Goal: Transaction & Acquisition: Purchase product/service

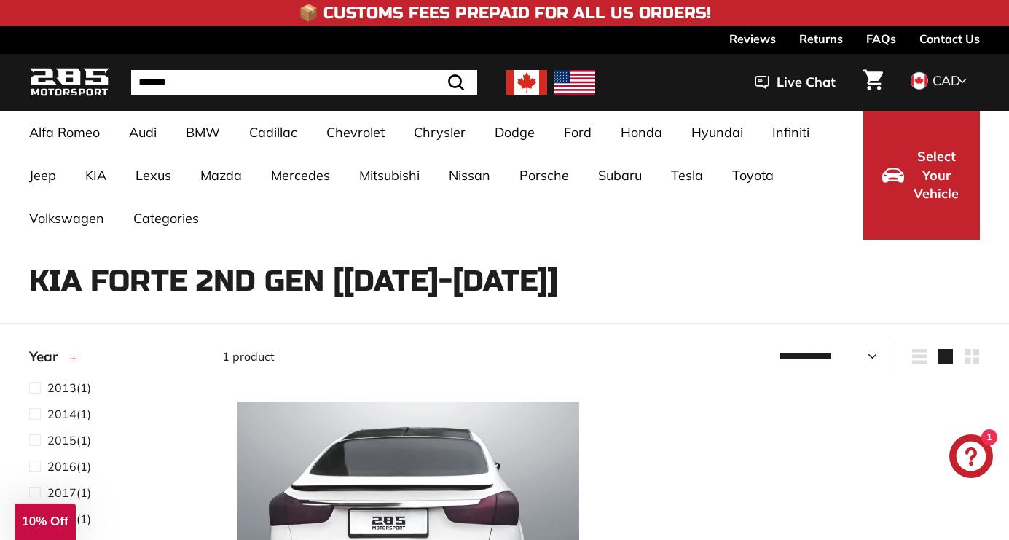
select select "**********"
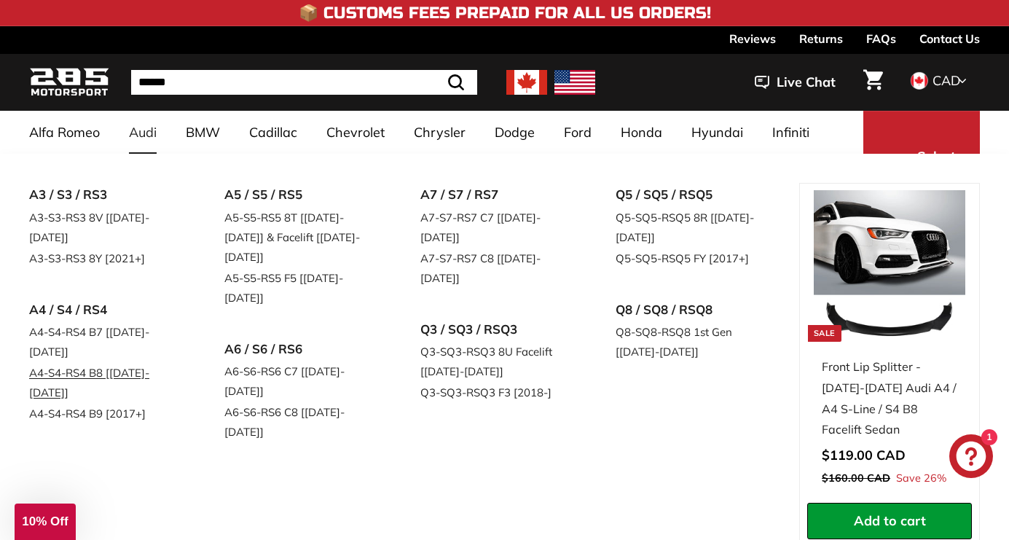
click at [150, 362] on link "A4-S4-RS4 B8 [[DATE]-[DATE]]" at bounding box center [106, 382] width 155 height 41
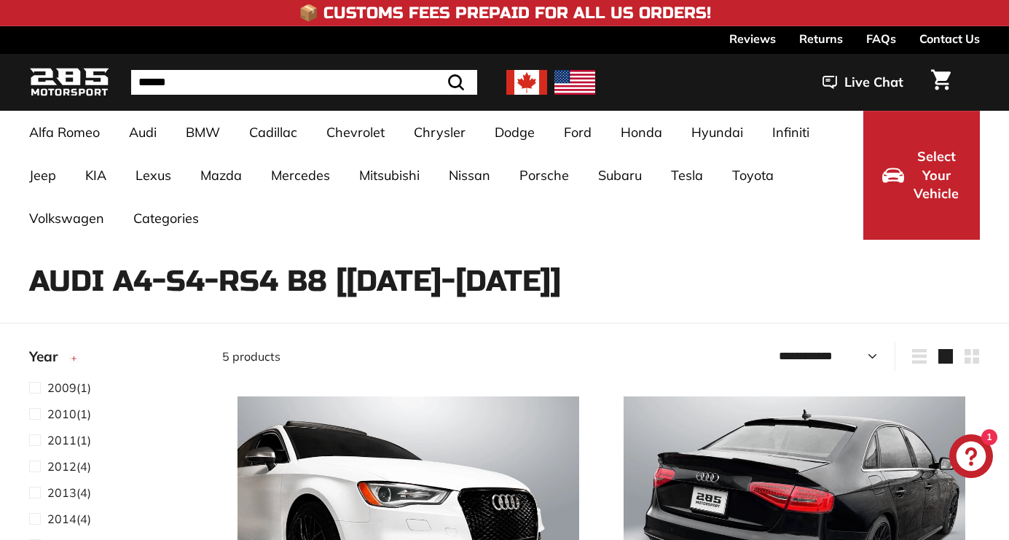
select select "**********"
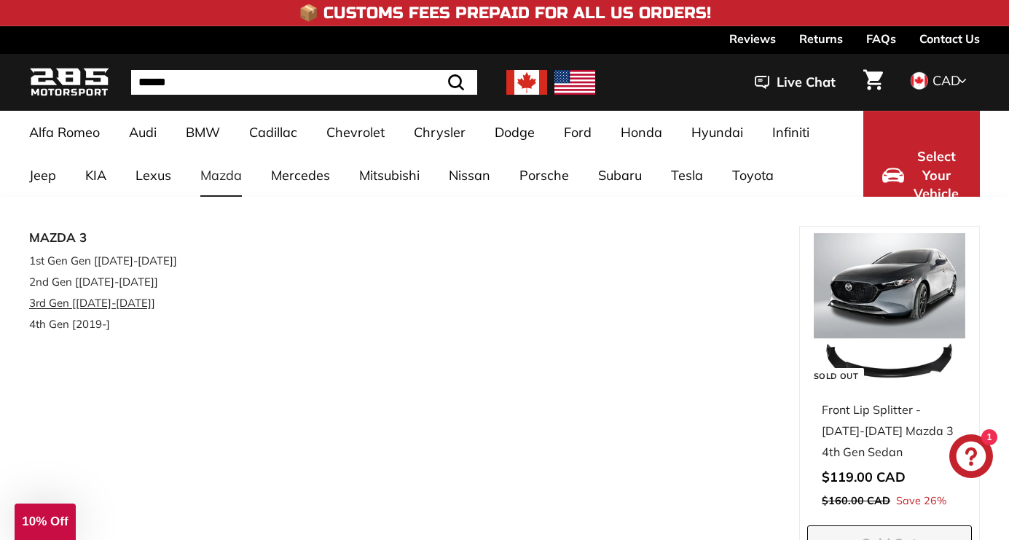
click at [128, 302] on link "3rd Gen [[DATE]-[DATE]]" at bounding box center [106, 302] width 155 height 21
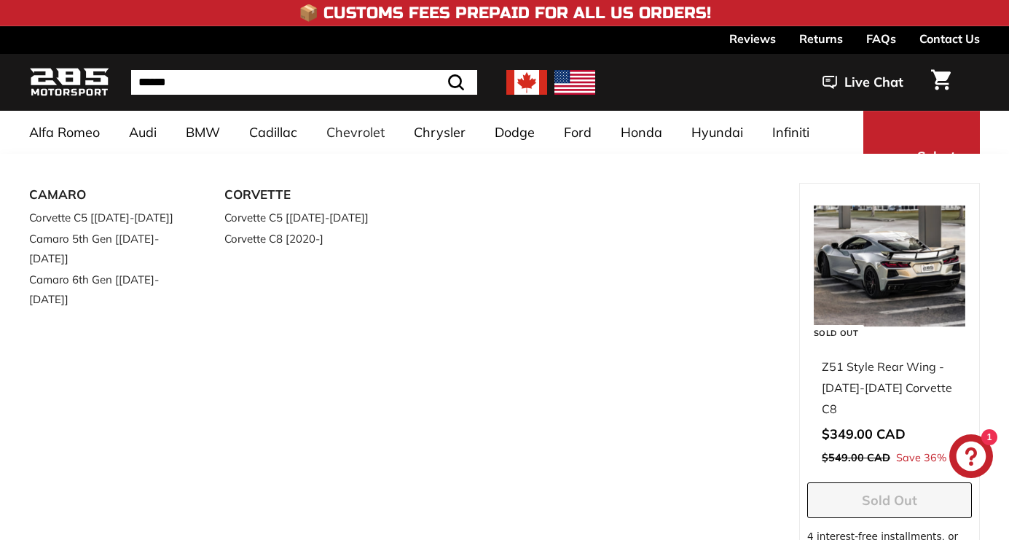
select select "**********"
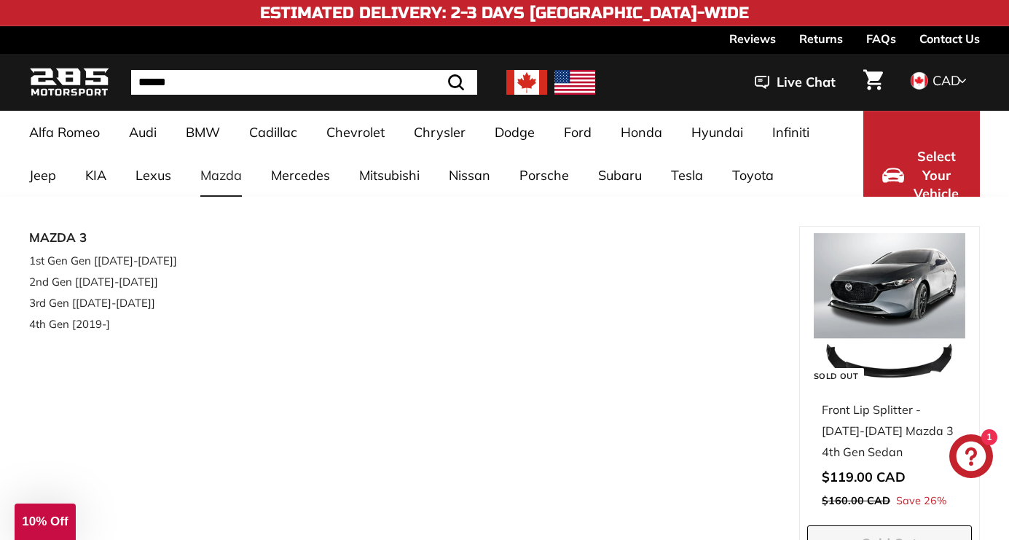
click at [185, 329] on div "MAZDA 3 1st Gen Gen [2006-2008] 2nd Gen [2009-2013] 3rd Gen [2013-2019] 4th Gen…" at bounding box center [121, 295] width 184 height 138
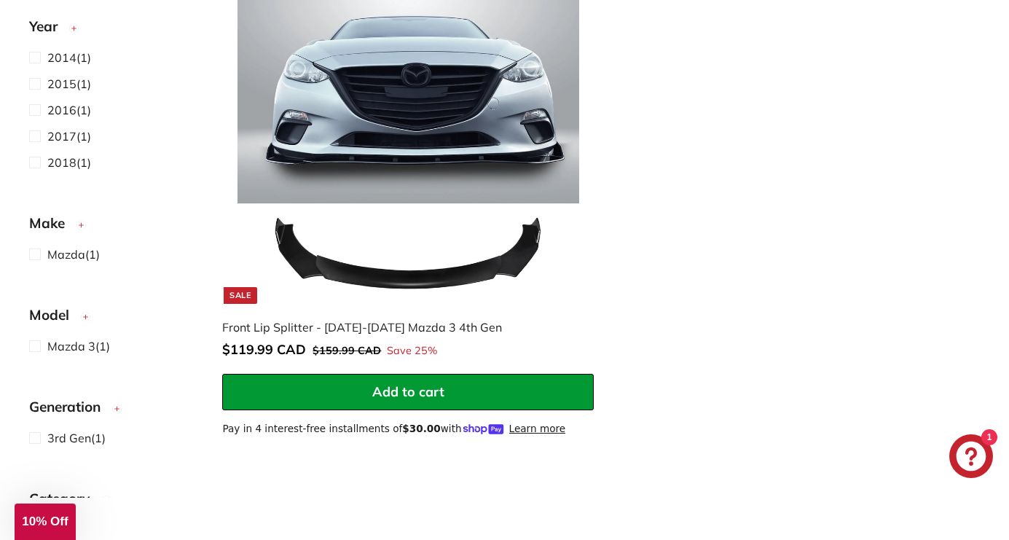
scroll to position [409, 0]
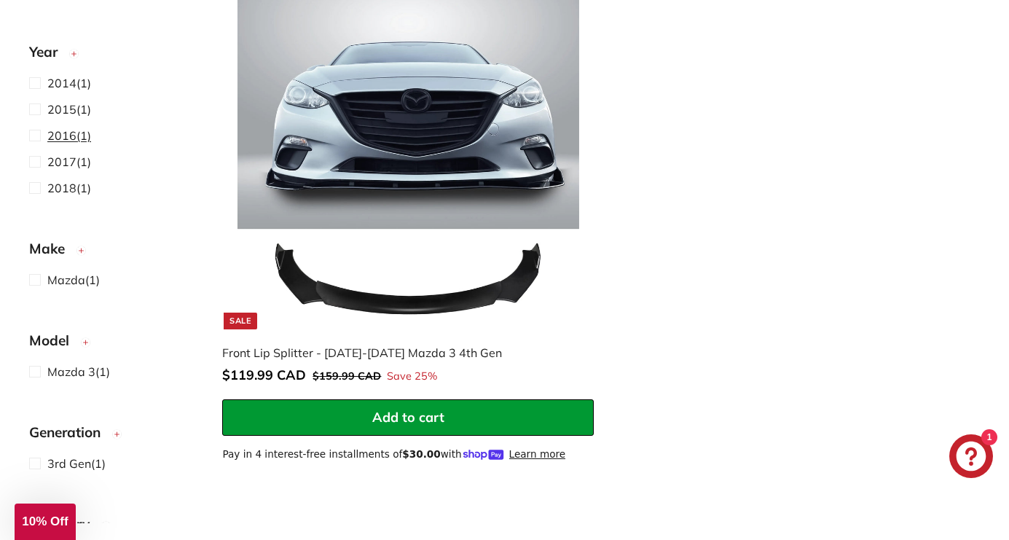
click at [82, 136] on span "2016 (1)" at bounding box center [69, 135] width 44 height 17
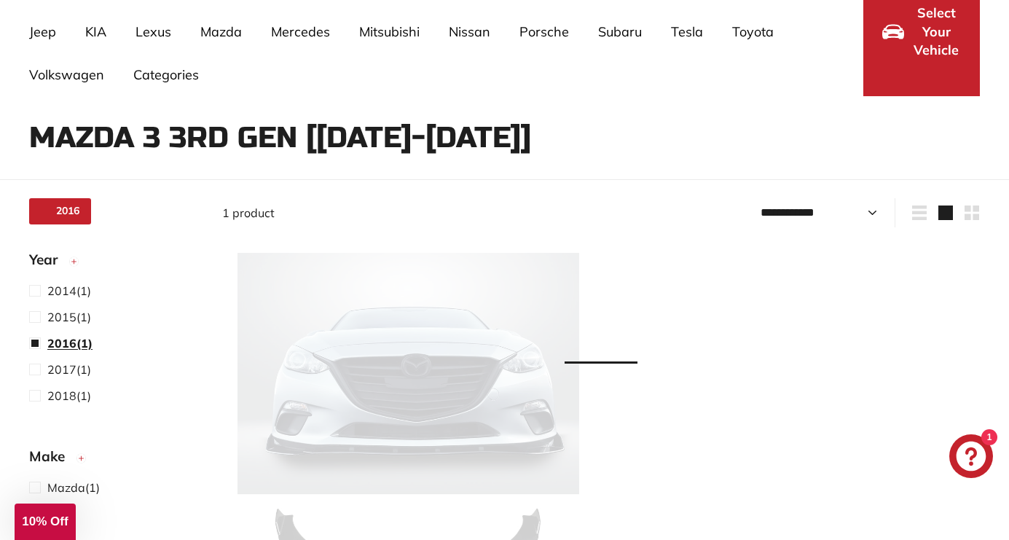
scroll to position [88, 0]
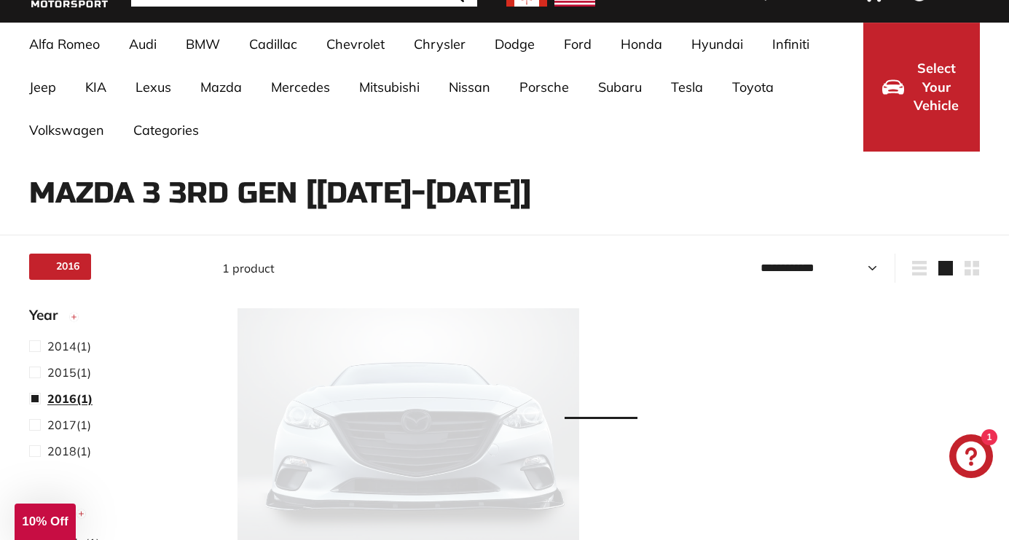
select select "**********"
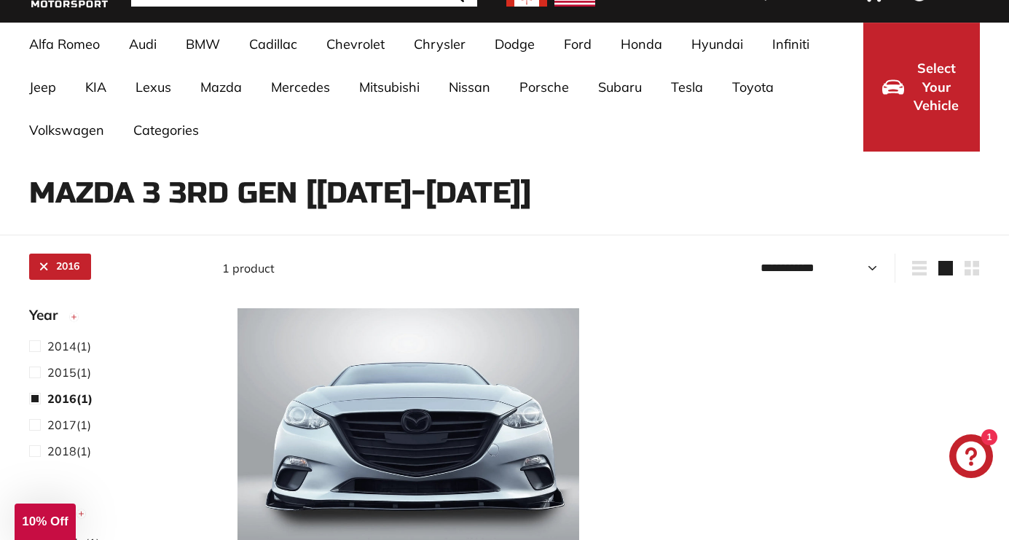
scroll to position [297, 0]
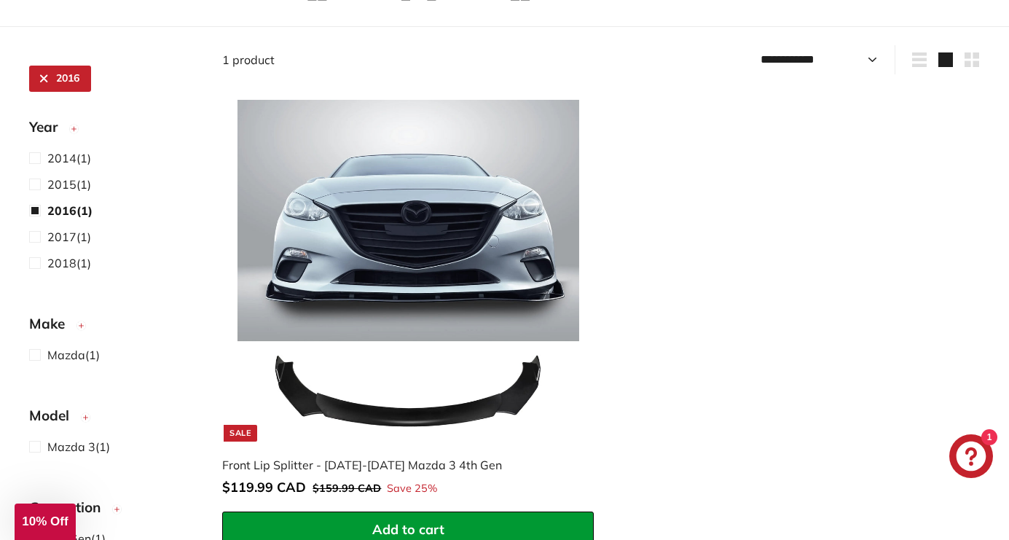
click at [367, 283] on img at bounding box center [409, 271] width 342 height 342
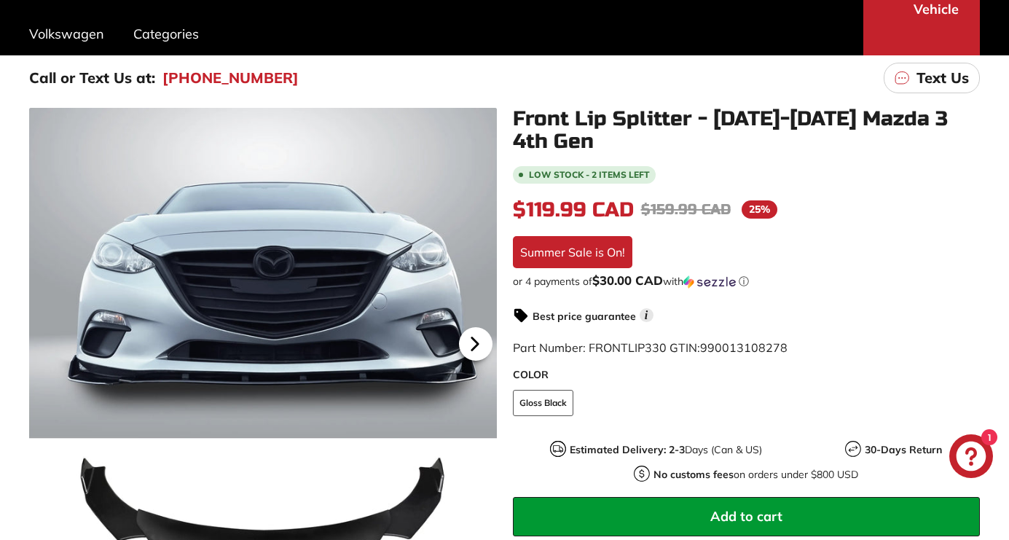
click at [481, 352] on icon at bounding box center [475, 344] width 34 height 34
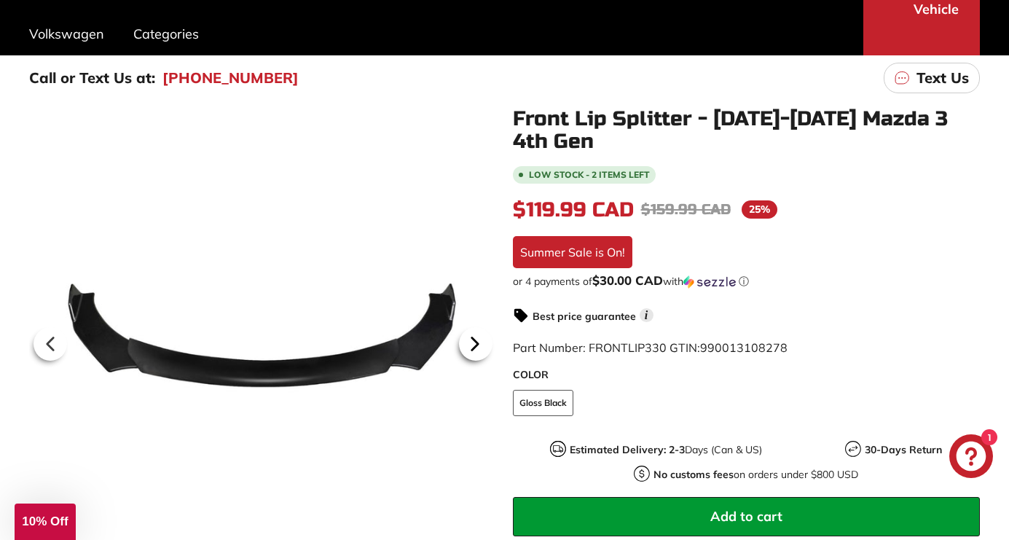
click at [481, 352] on icon at bounding box center [475, 344] width 34 height 34
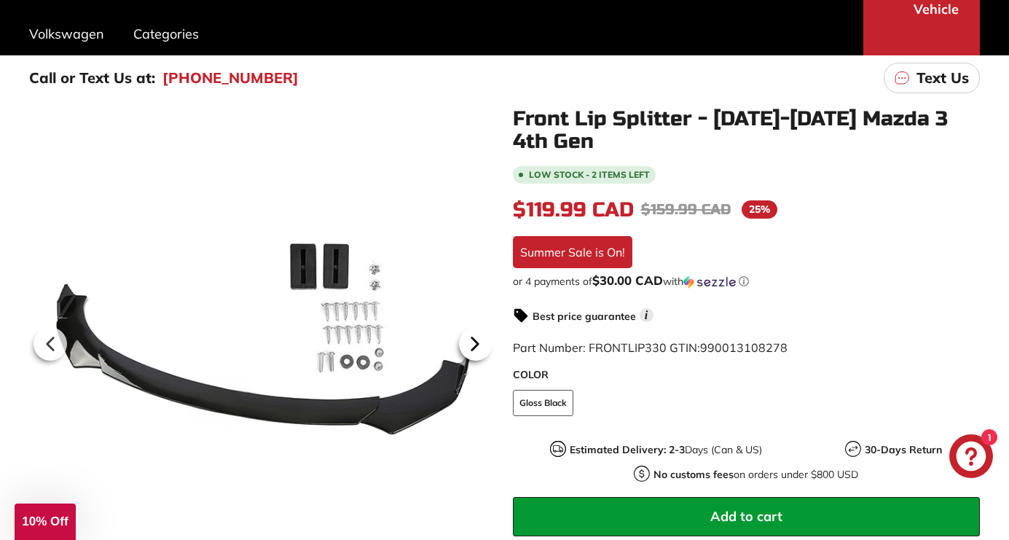
click at [481, 352] on icon at bounding box center [475, 344] width 34 height 34
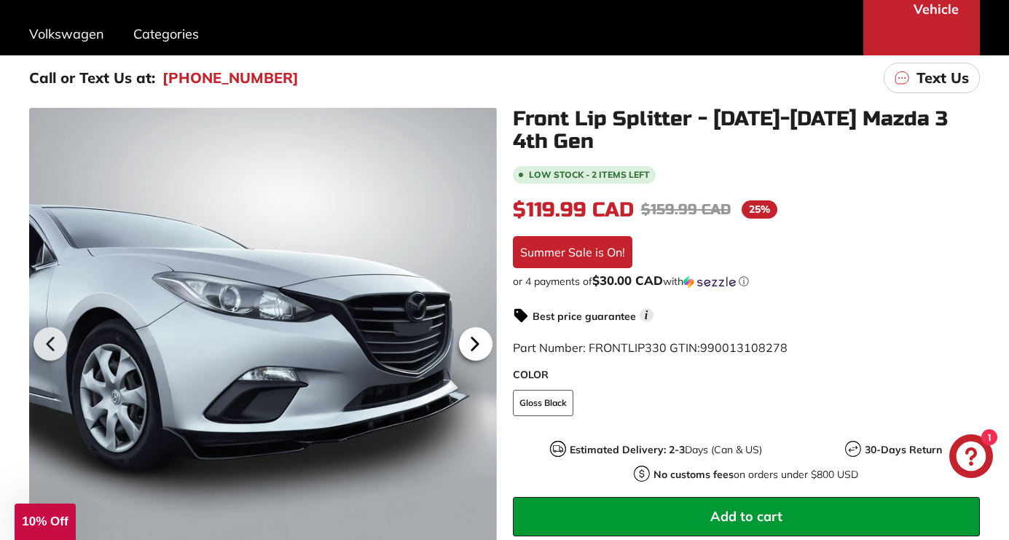
click at [481, 347] on icon at bounding box center [475, 344] width 34 height 34
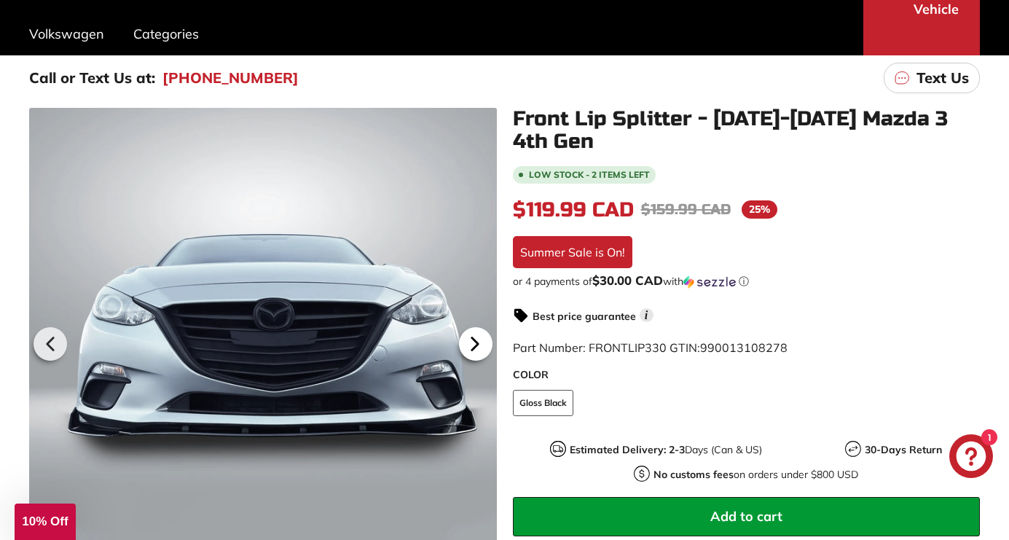
click at [481, 346] on icon at bounding box center [475, 344] width 34 height 34
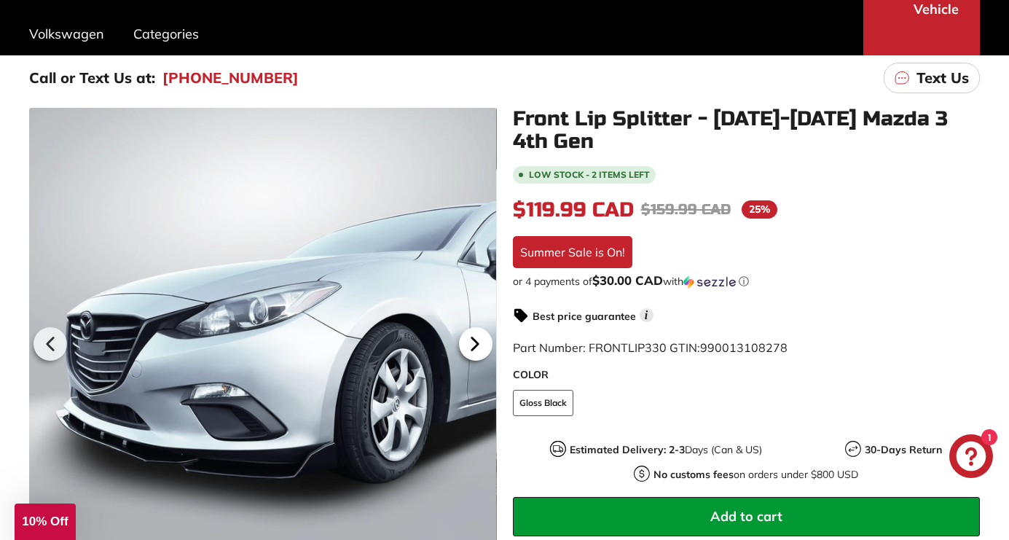
scroll to position [0, 118]
click at [481, 346] on icon at bounding box center [475, 344] width 34 height 34
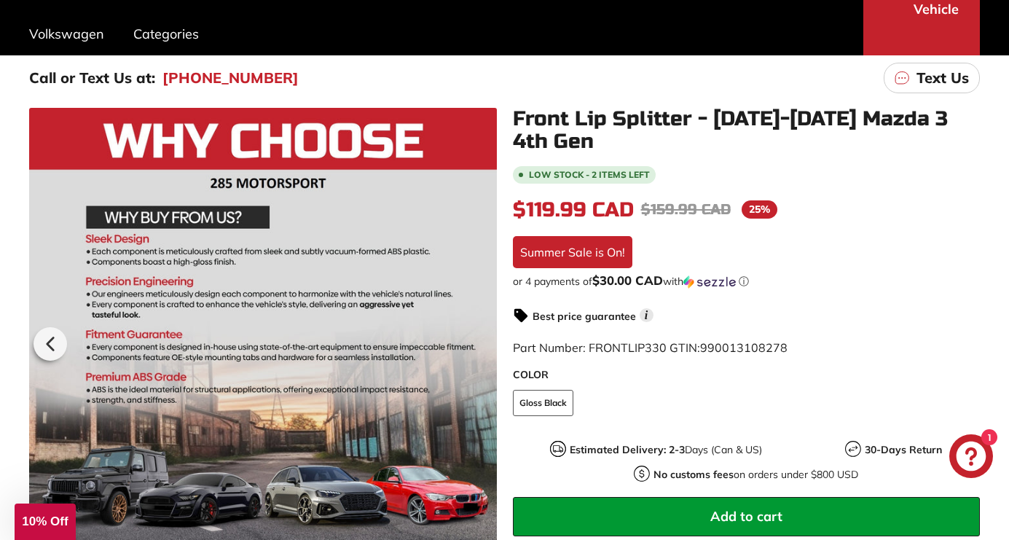
click at [481, 346] on div at bounding box center [263, 342] width 468 height 468
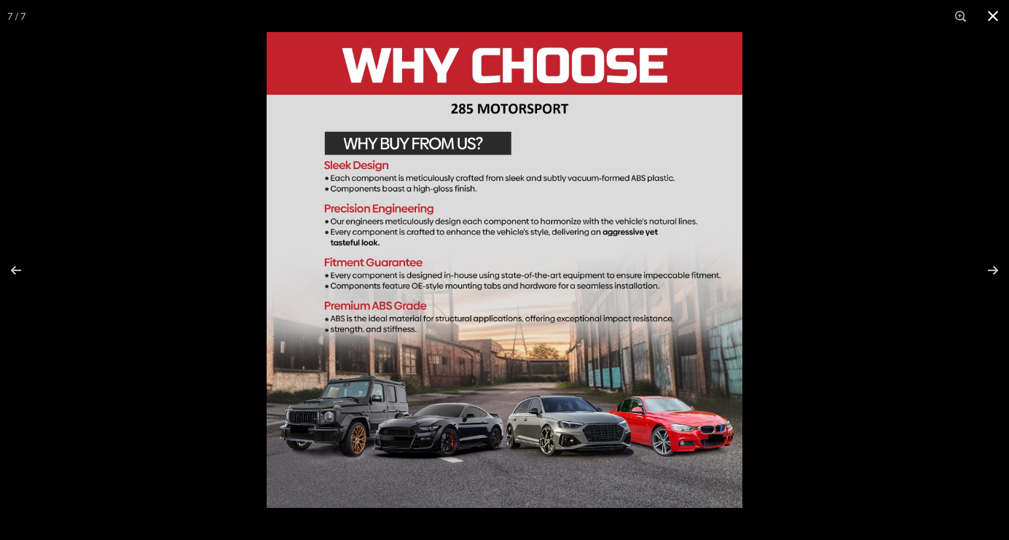
click at [986, 8] on button at bounding box center [993, 16] width 32 height 32
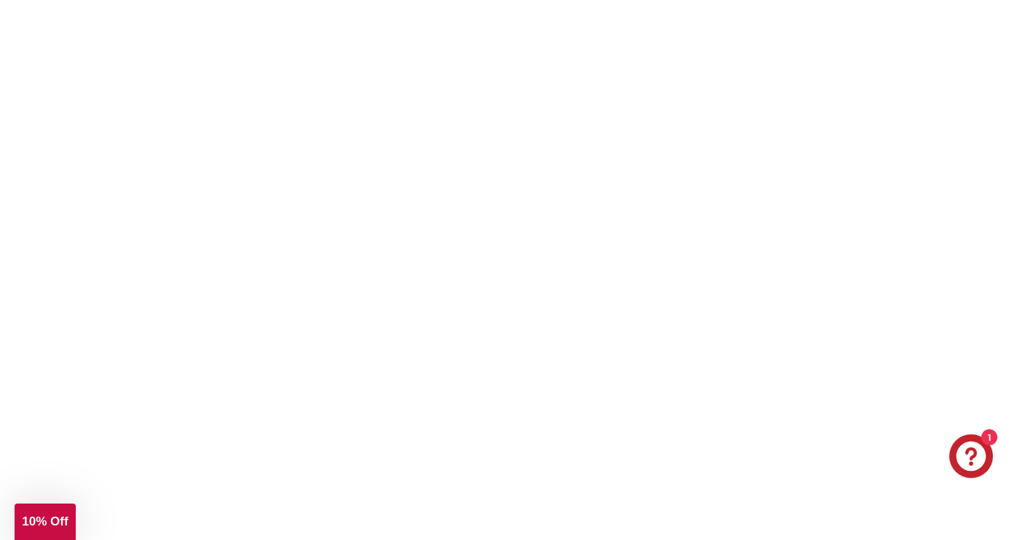
scroll to position [2039, 0]
